Goal: Complete application form

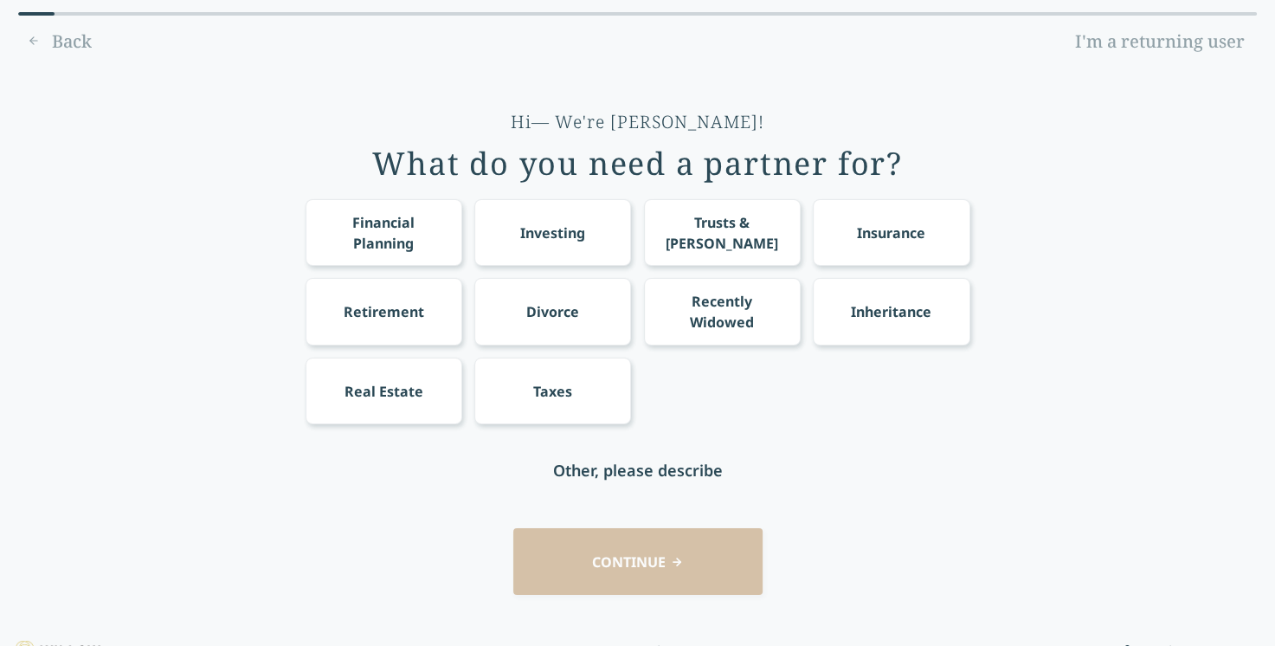
click at [419, 324] on div "Retirement" at bounding box center [383, 311] width 157 height 67
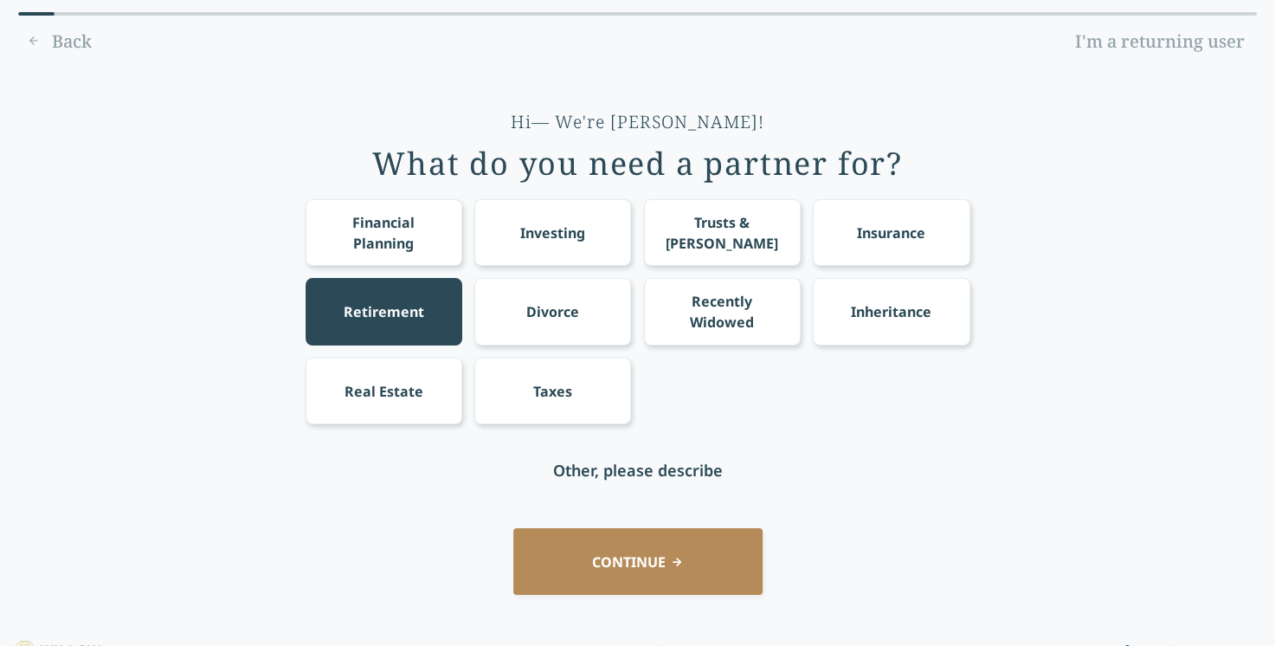
click at [772, 218] on div "Trusts & [PERSON_NAME]" at bounding box center [722, 232] width 157 height 67
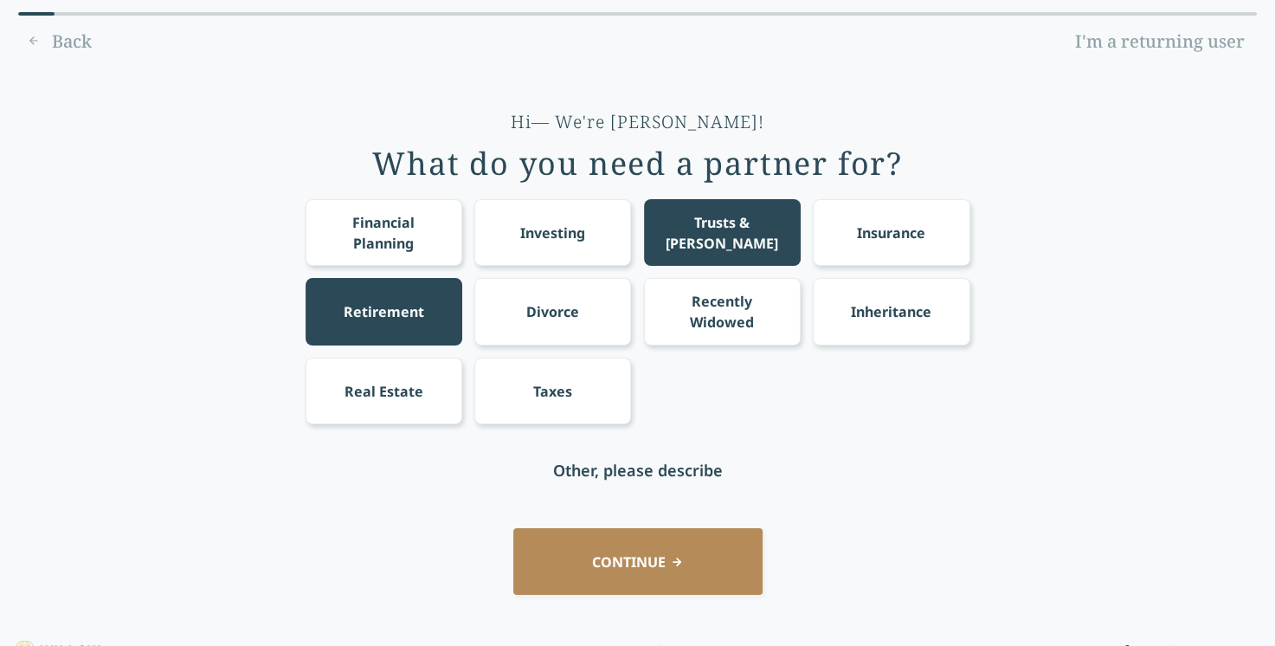
click at [607, 407] on div "Taxes" at bounding box center [552, 390] width 157 height 67
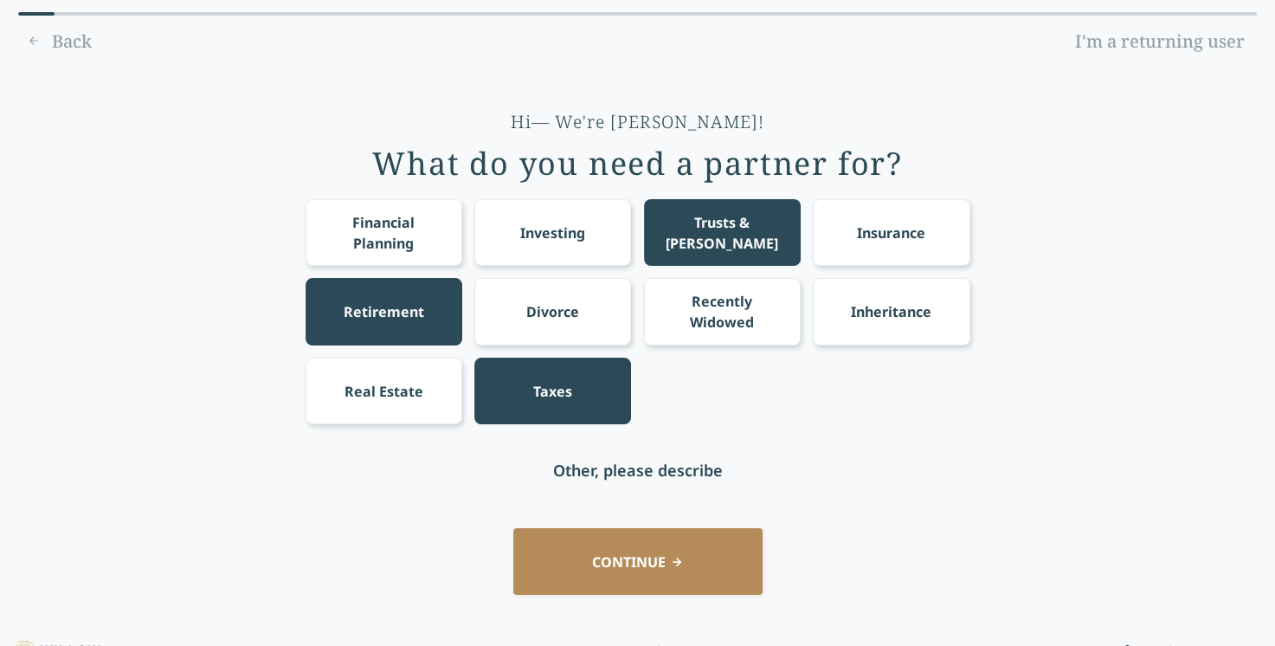
click at [570, 234] on div "Investing" at bounding box center [552, 232] width 65 height 21
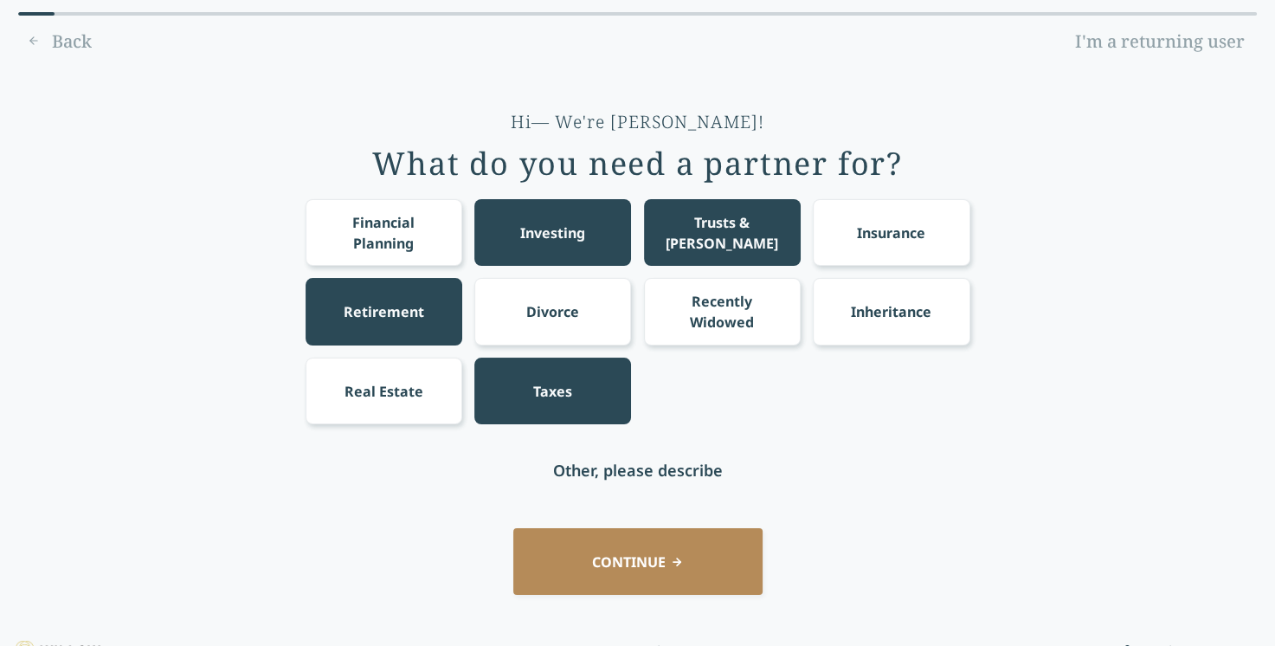
click at [704, 563] on button "CONTINUE" at bounding box center [637, 561] width 249 height 67
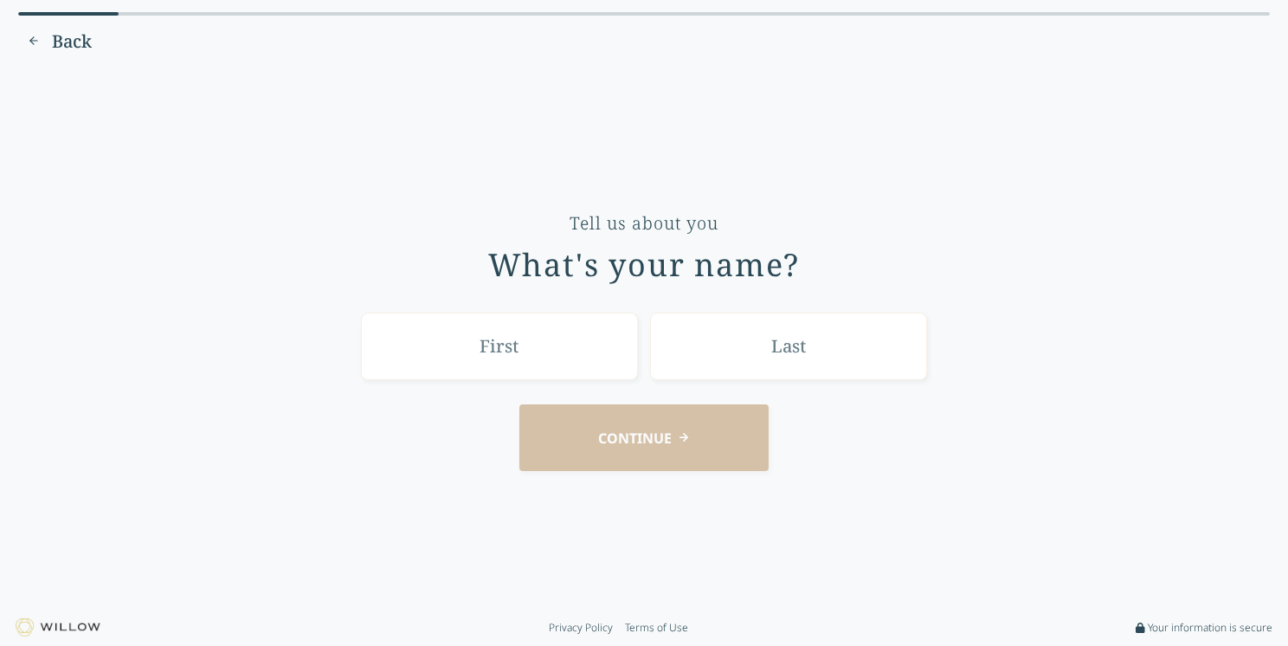
click at [583, 332] on input "text" at bounding box center [499, 345] width 277 height 67
type input "Bottom"
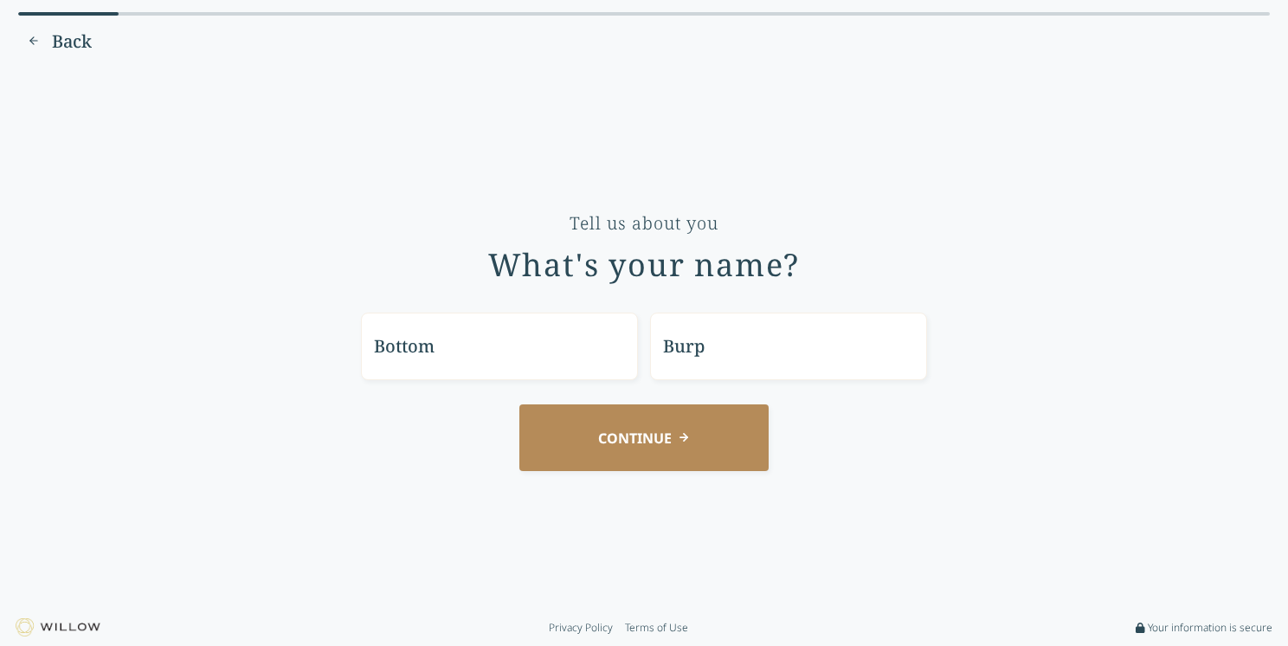
type input "Burp"
click at [565, 435] on button "CONTINUE" at bounding box center [643, 437] width 249 height 67
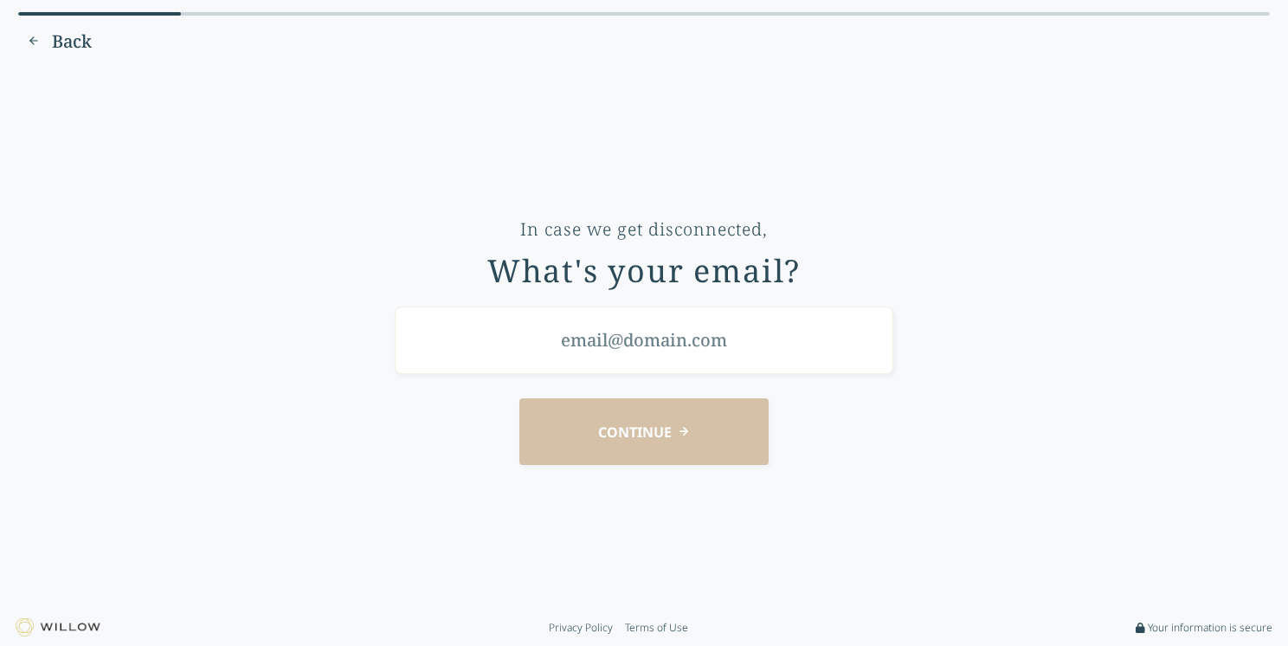
click at [588, 337] on input "email" at bounding box center [644, 339] width 498 height 67
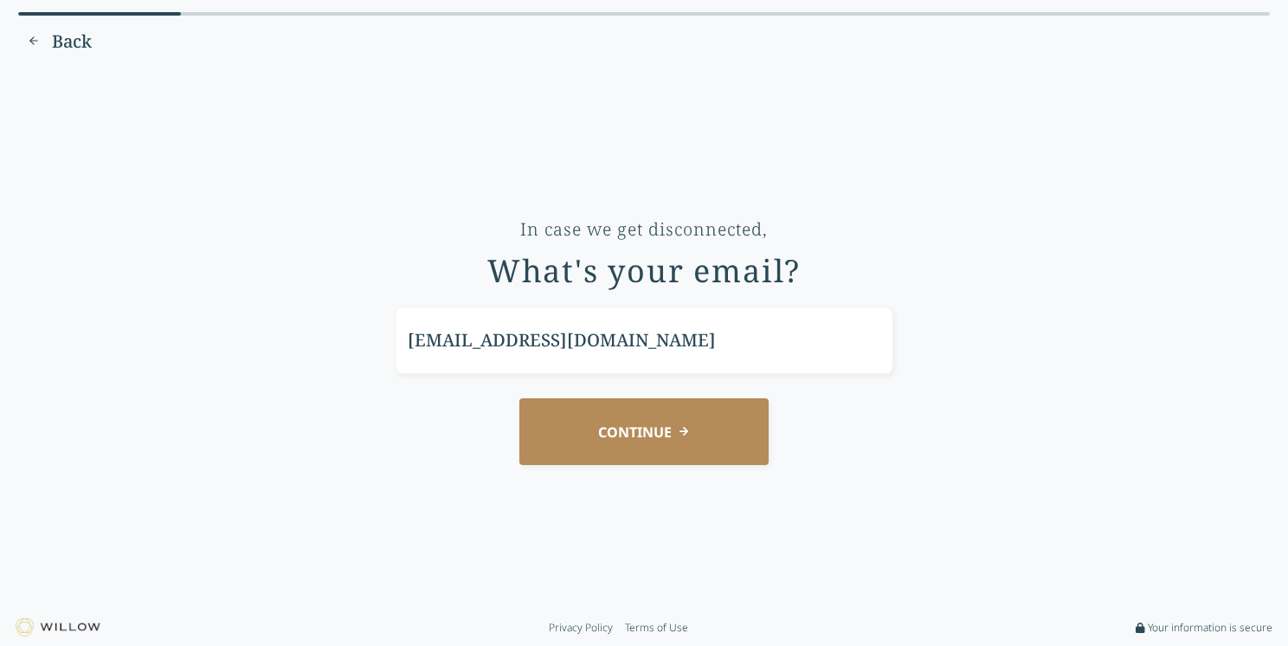
type input "[EMAIL_ADDRESS][DOMAIN_NAME]"
click at [578, 431] on button "CONTINUE" at bounding box center [643, 431] width 249 height 67
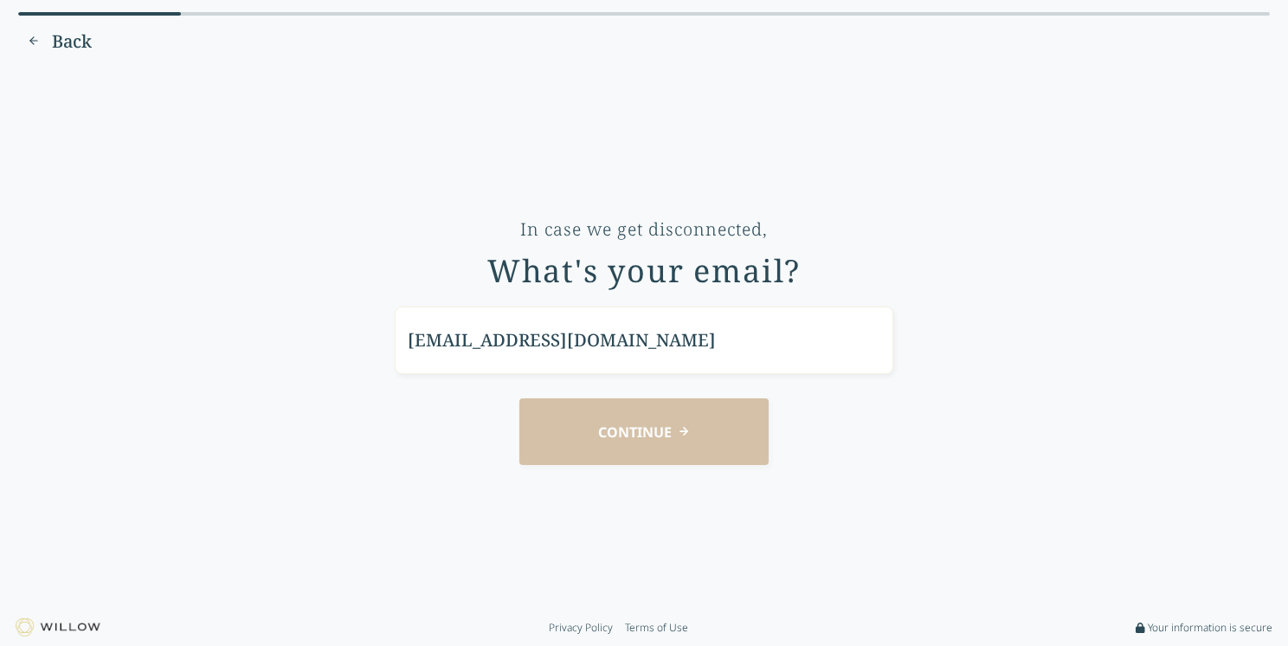
click at [651, 424] on div "CONTINUE" at bounding box center [643, 431] width 1239 height 67
click at [58, 42] on span "Back" at bounding box center [72, 41] width 40 height 24
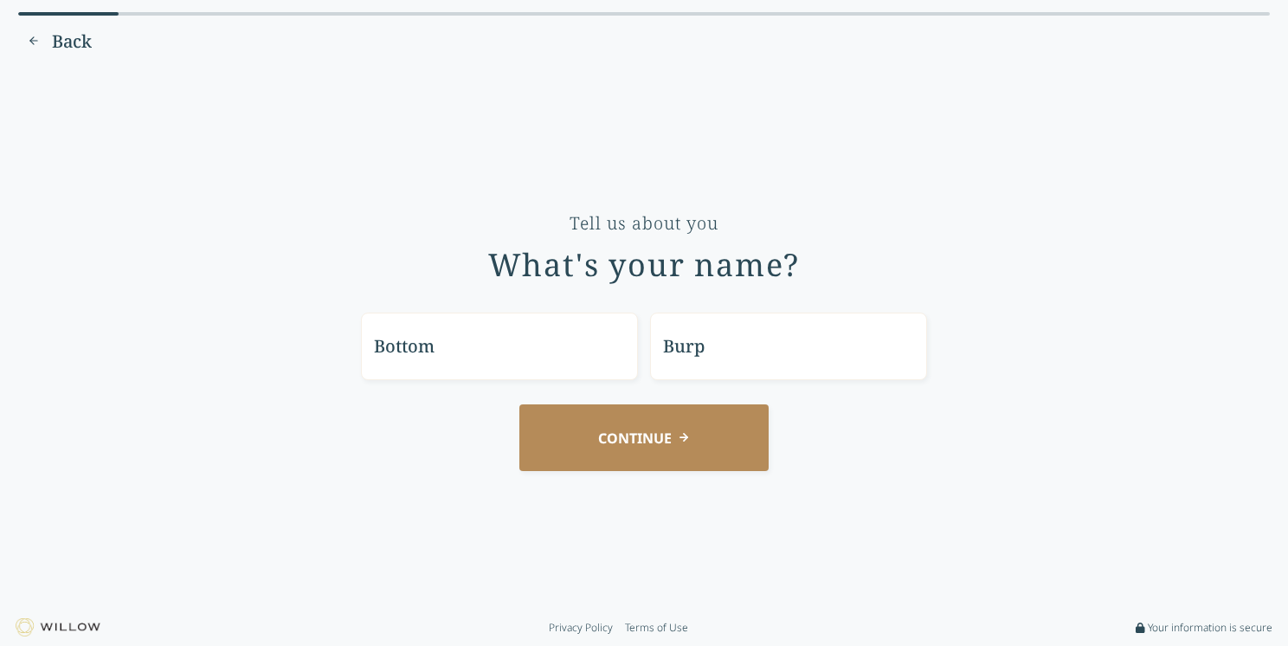
click at [58, 42] on span "Back" at bounding box center [72, 41] width 40 height 24
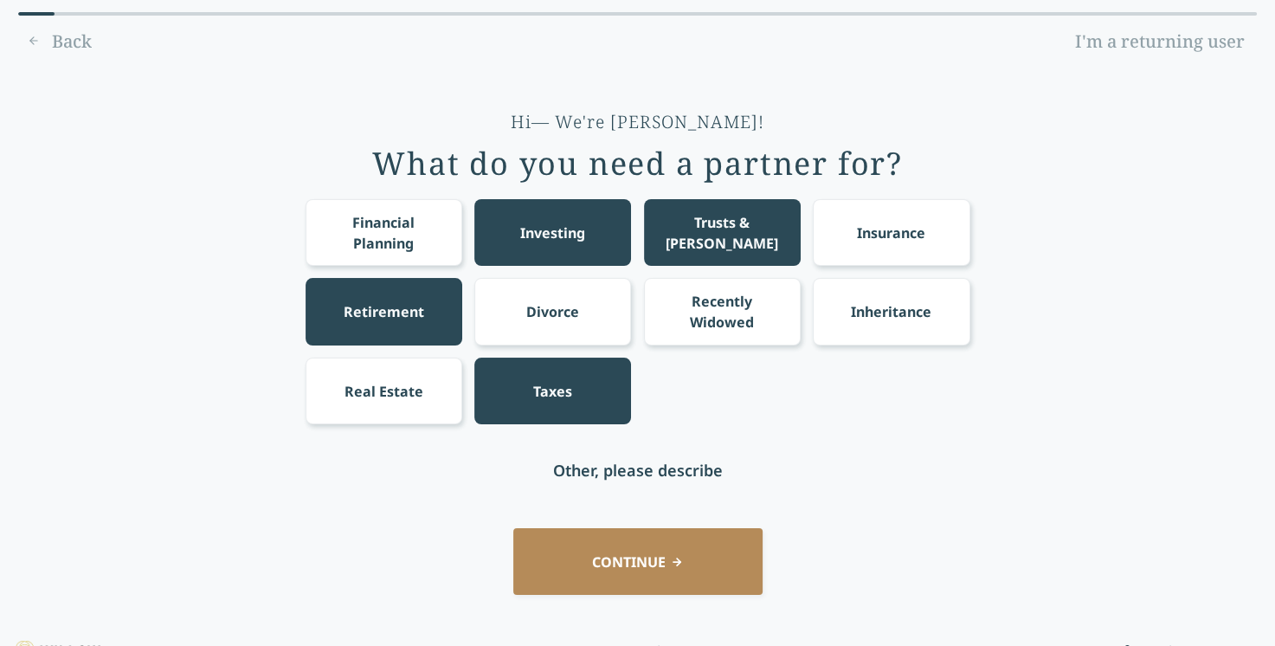
click at [58, 42] on div "Back I'm a returning user" at bounding box center [637, 42] width 1238 height 28
